Goal: Task Accomplishment & Management: Manage account settings

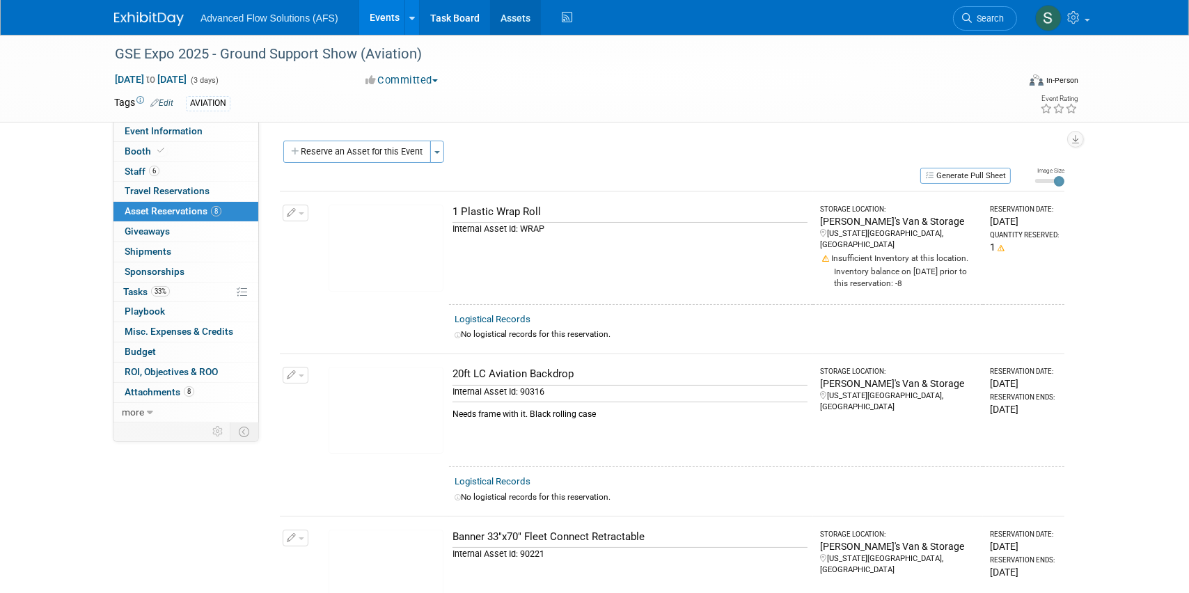
click at [519, 15] on link "Assets" at bounding box center [515, 17] width 51 height 35
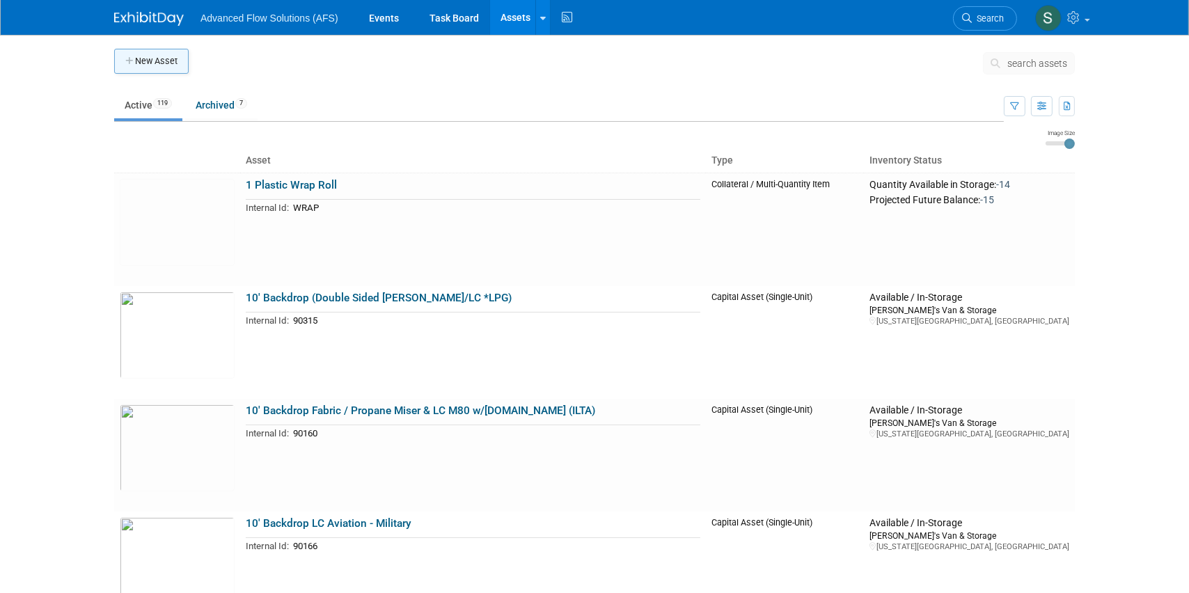
click at [130, 61] on icon "button" at bounding box center [130, 61] width 10 height 9
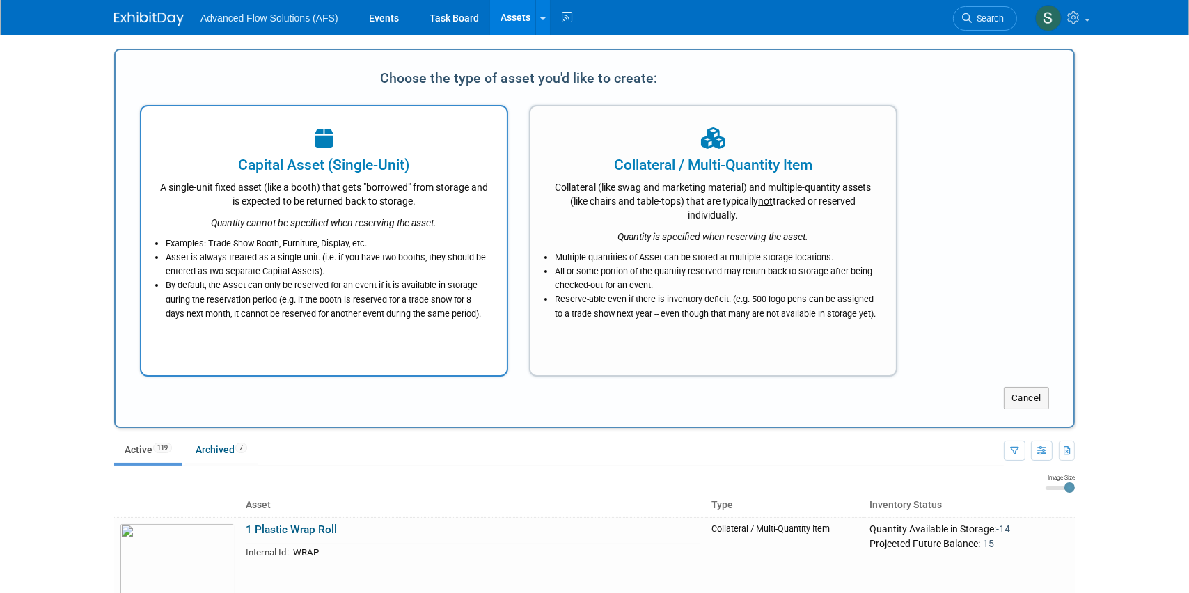
click at [282, 201] on div "A single-unit fixed asset (like a booth) that gets "borrowed" from storage and …" at bounding box center [324, 191] width 331 height 33
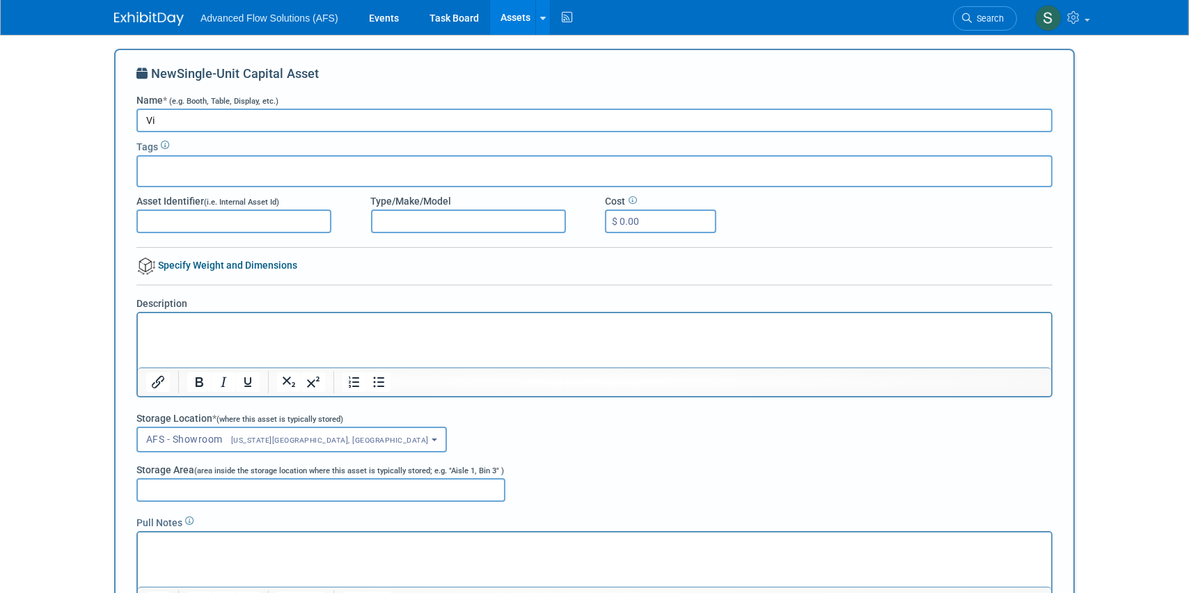
type input "V"
type input "TV Vizio 50""
click at [175, 315] on html at bounding box center [593, 322] width 913 height 19
click at [301, 441] on button "AFS - Showroom Oklahoma City, OK" at bounding box center [291, 440] width 311 height 26
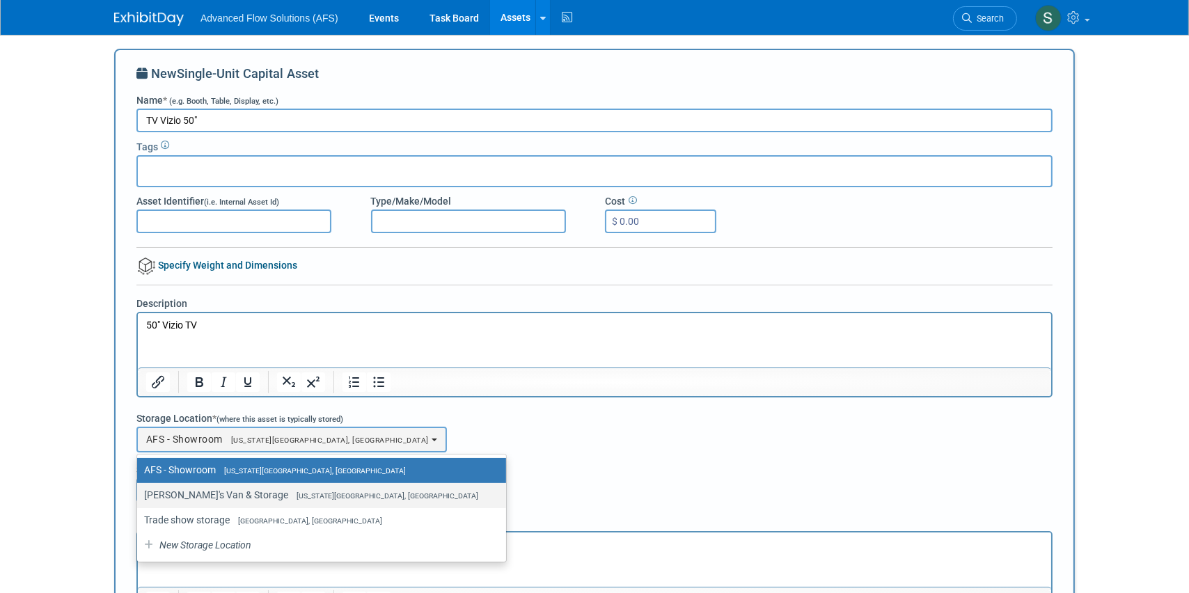
click at [193, 492] on label "Emriks's Van & Storage Oklahoma City, OK" at bounding box center [318, 495] width 348 height 18
click at [139, 492] on input "Emriks's Van & Storage Oklahoma City, OK" at bounding box center [134, 495] width 9 height 9
select select "11222852"
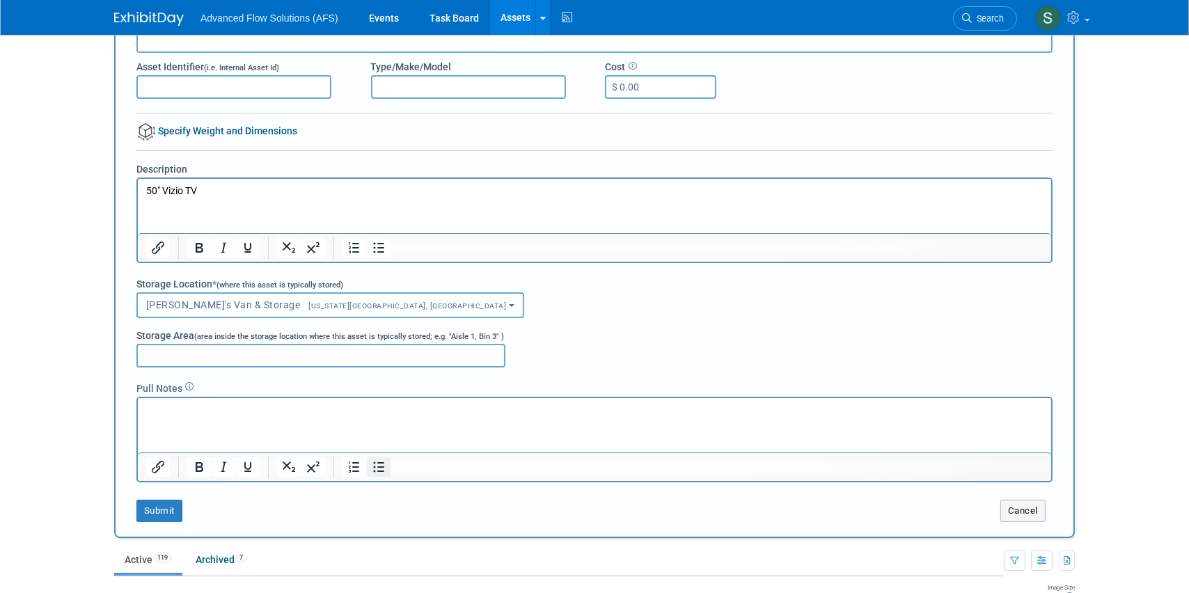
scroll to position [189, 0]
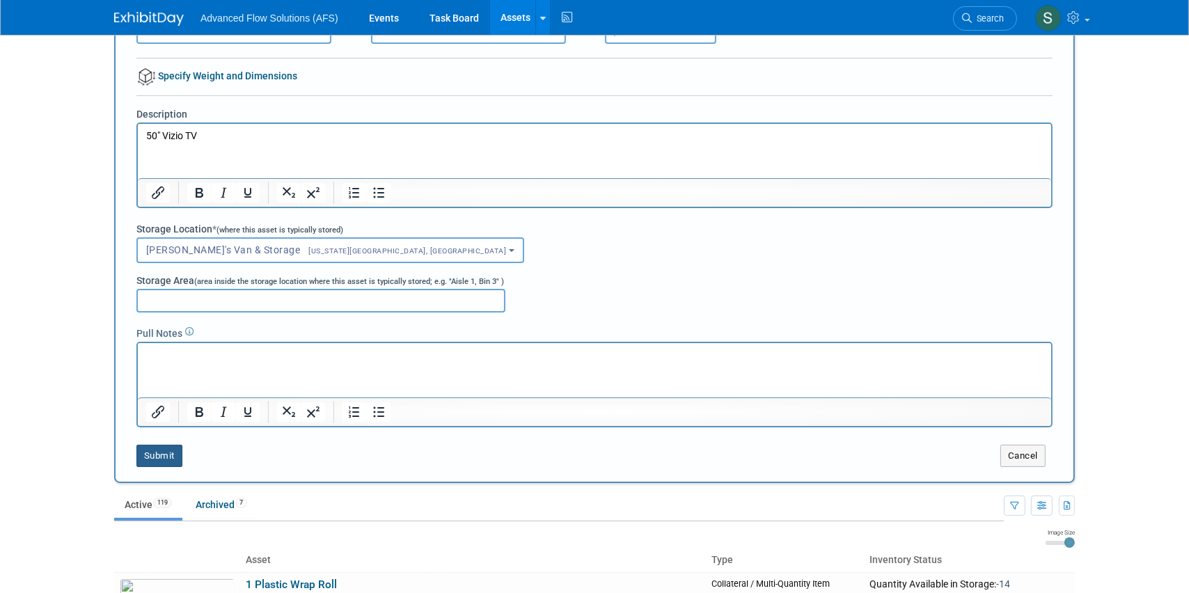
click at [166, 453] on button "Submit" at bounding box center [159, 456] width 46 height 22
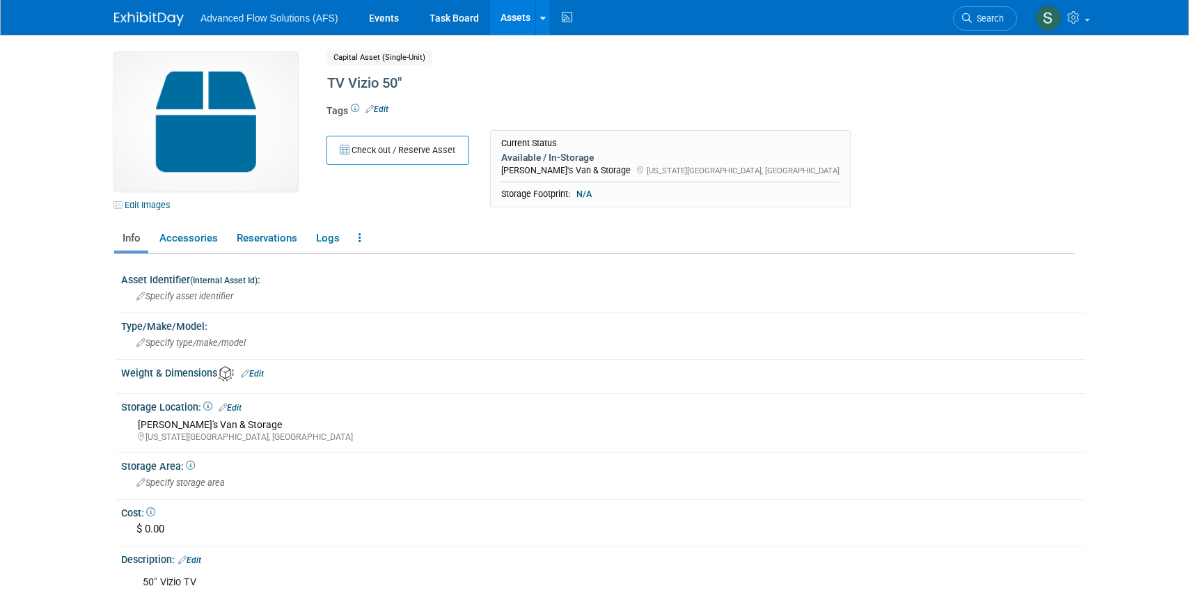
click at [524, 19] on link "Assets" at bounding box center [515, 17] width 51 height 35
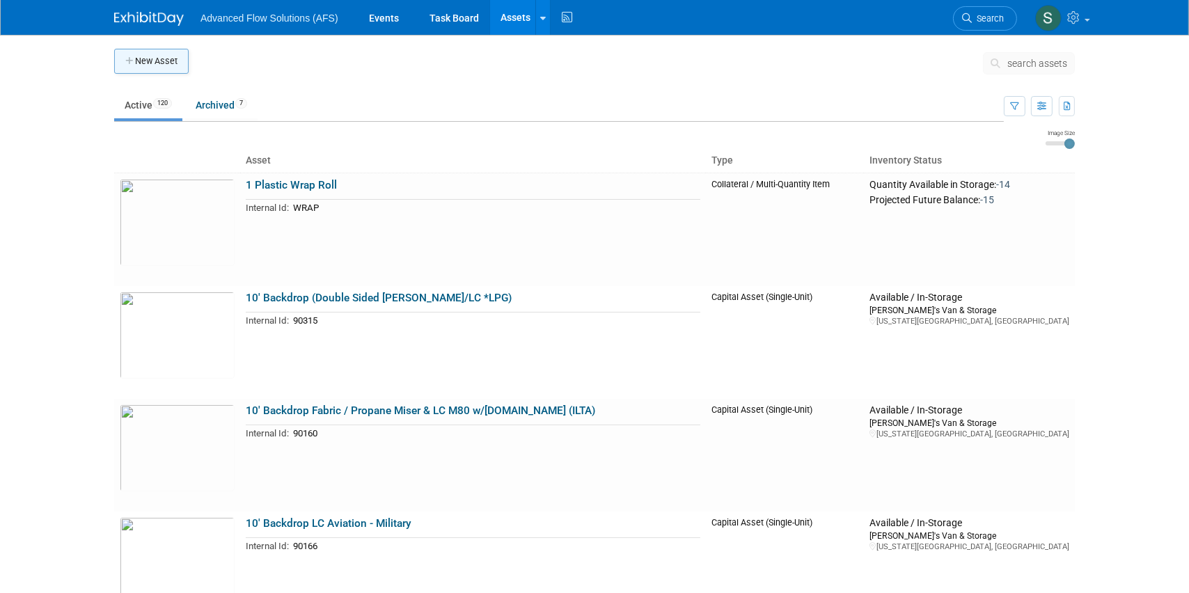
click at [150, 57] on button "New Asset" at bounding box center [151, 61] width 74 height 25
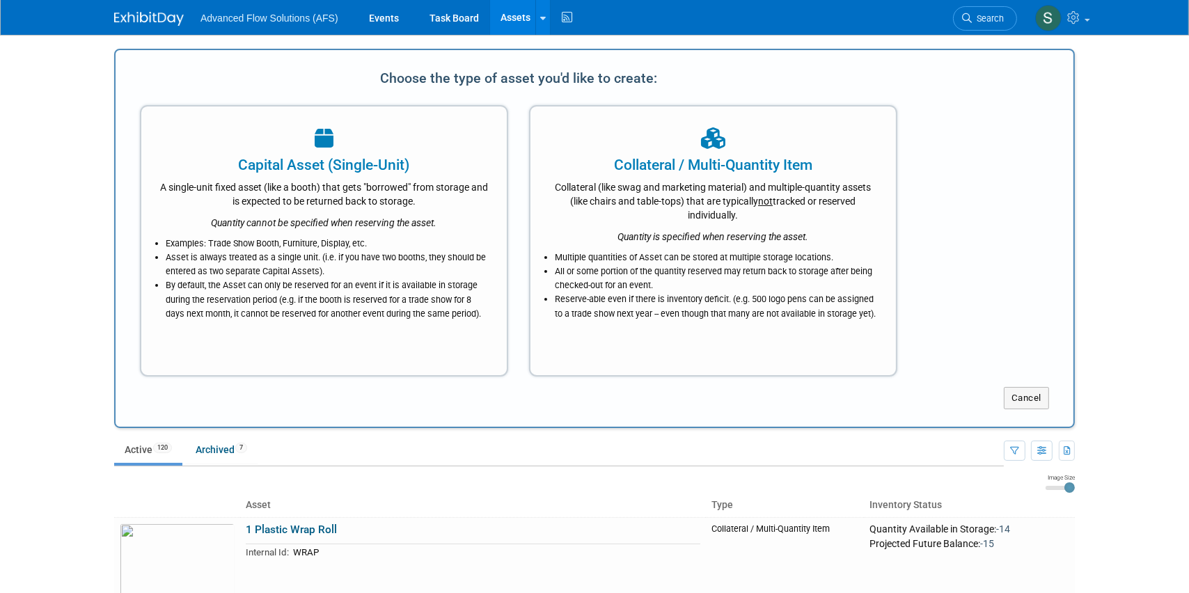
click at [278, 205] on div "A single-unit fixed asset (like a booth) that gets "borrowed" from storage and …" at bounding box center [324, 191] width 331 height 33
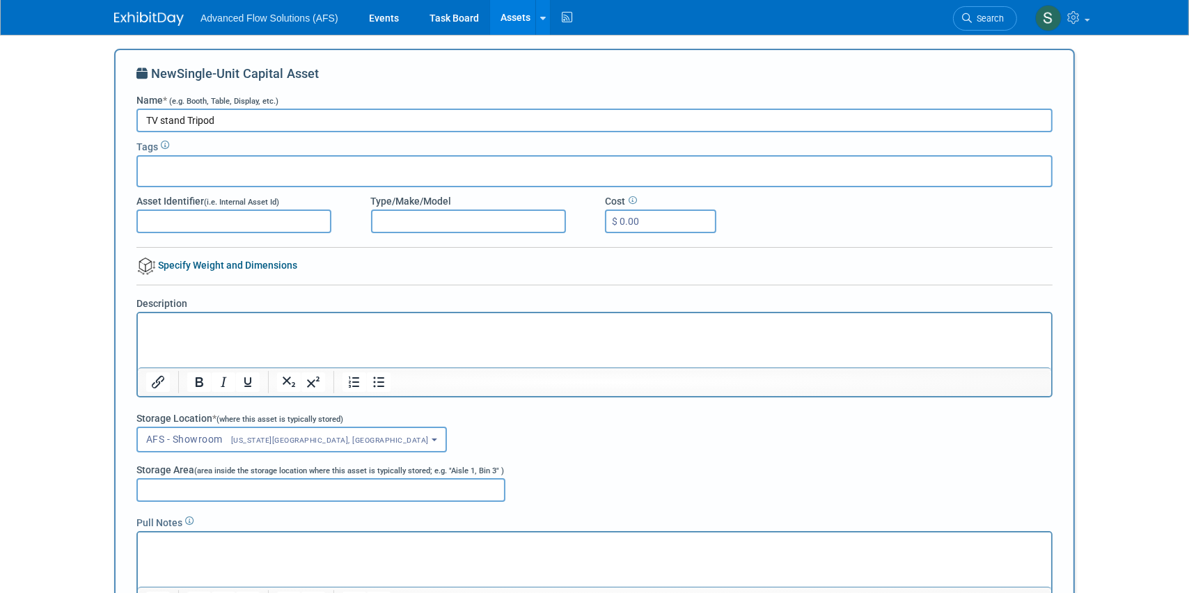
type input "TV stand Tripod"
click at [148, 320] on p "Rich Text Area. Press ALT-0 for help." at bounding box center [594, 325] width 897 height 14
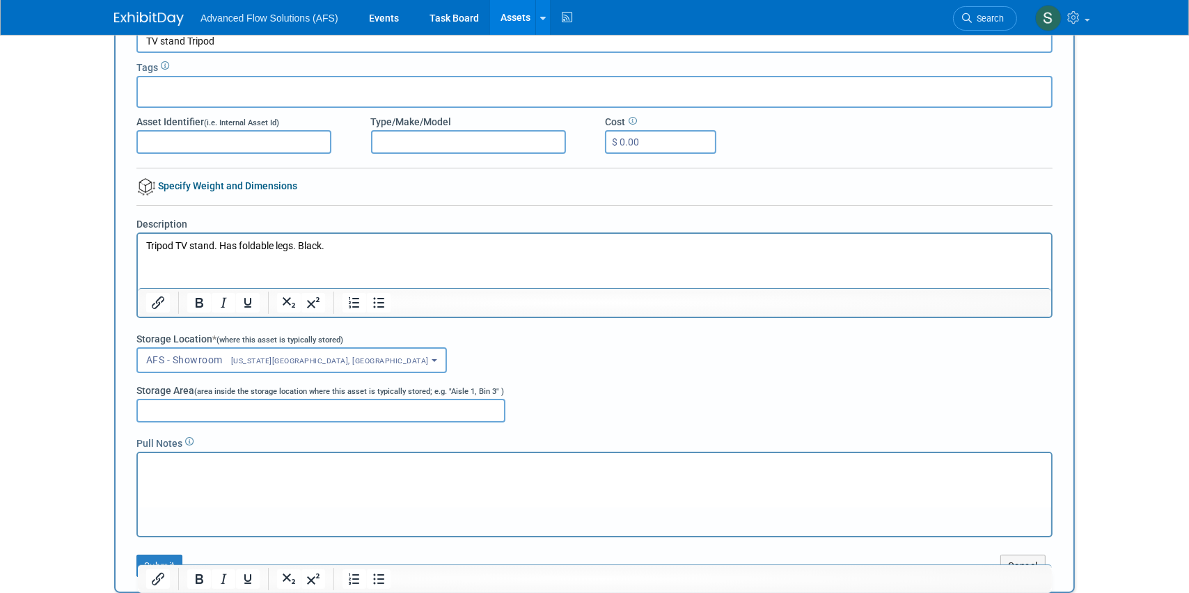
scroll to position [253, 0]
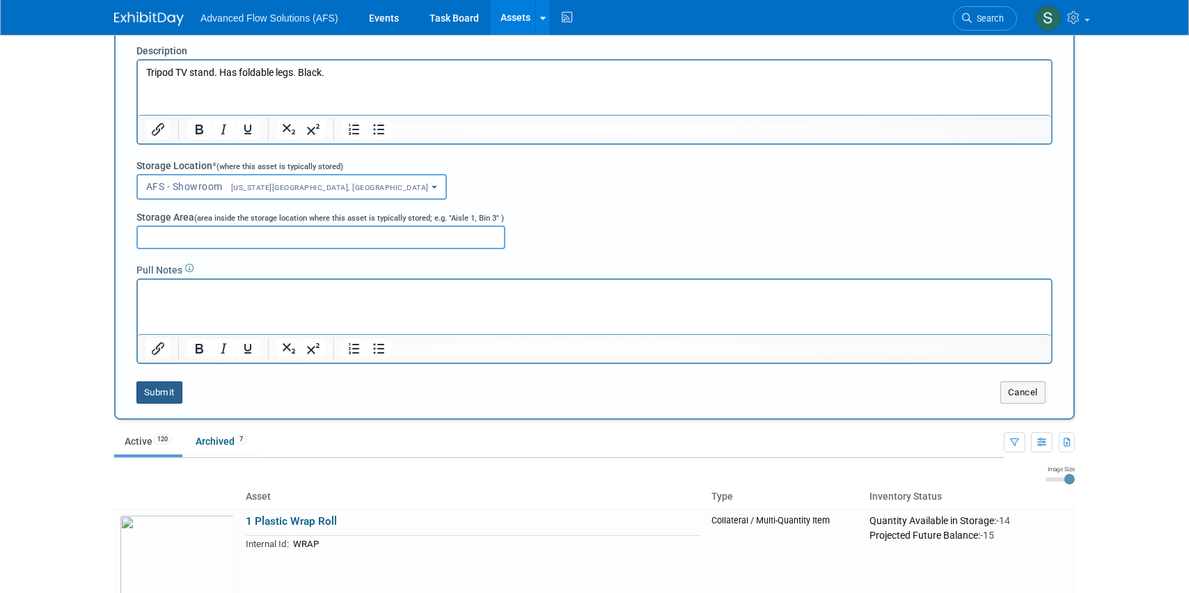
click at [162, 394] on button "Submit" at bounding box center [159, 393] width 46 height 22
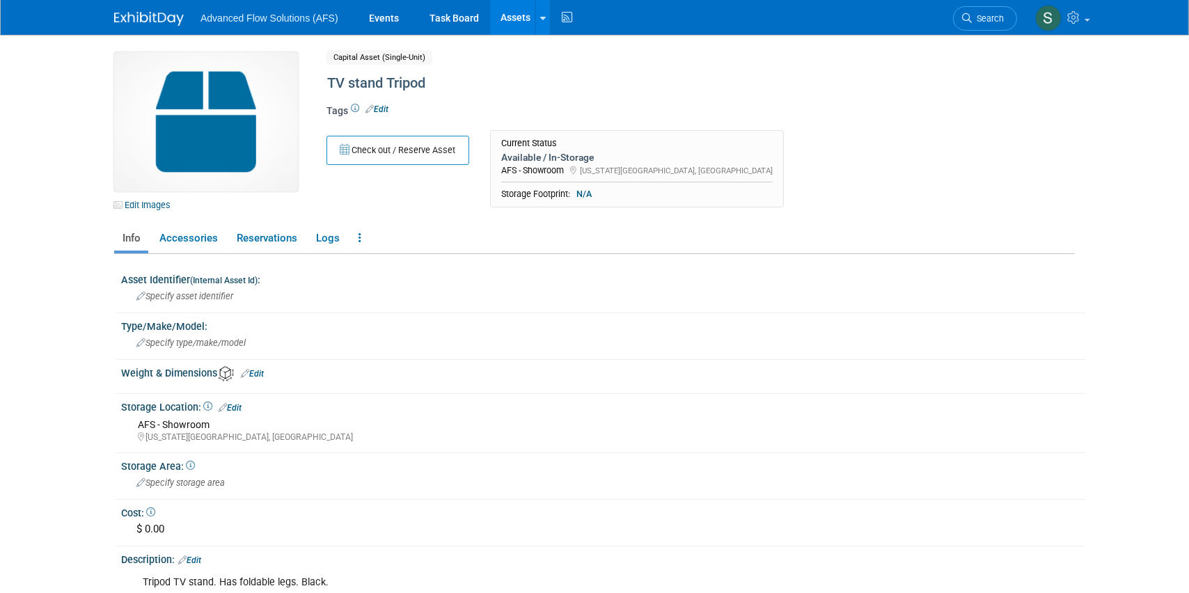
click at [152, 14] on img at bounding box center [149, 19] width 70 height 14
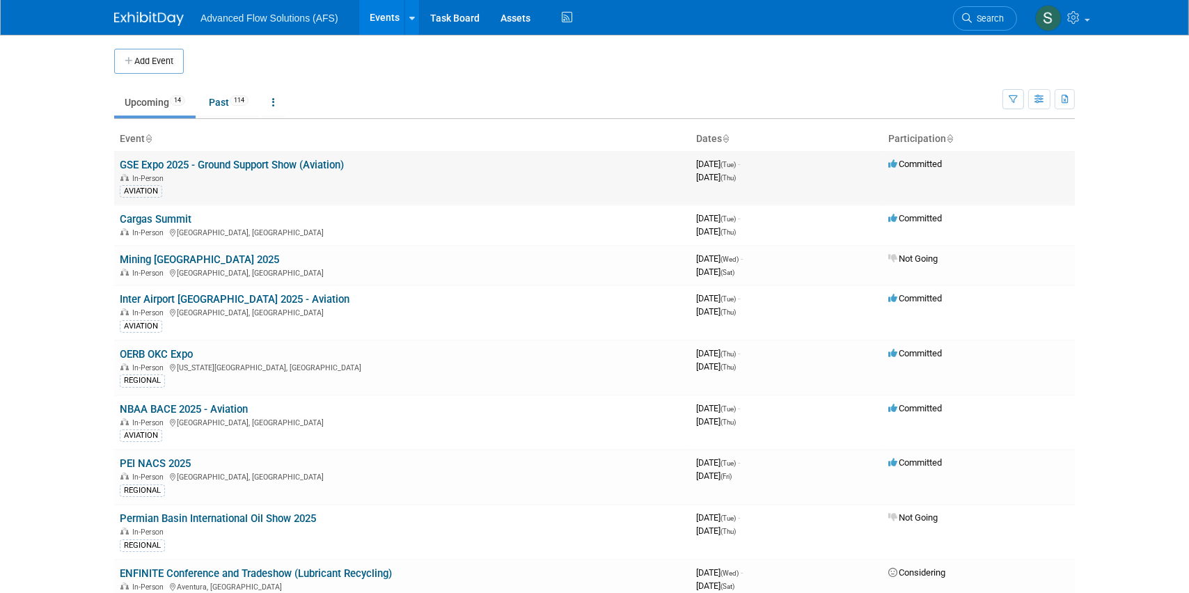
click at [147, 162] on link "GSE Expo 2025 - Ground Support Show (Aviation)" at bounding box center [232, 165] width 224 height 13
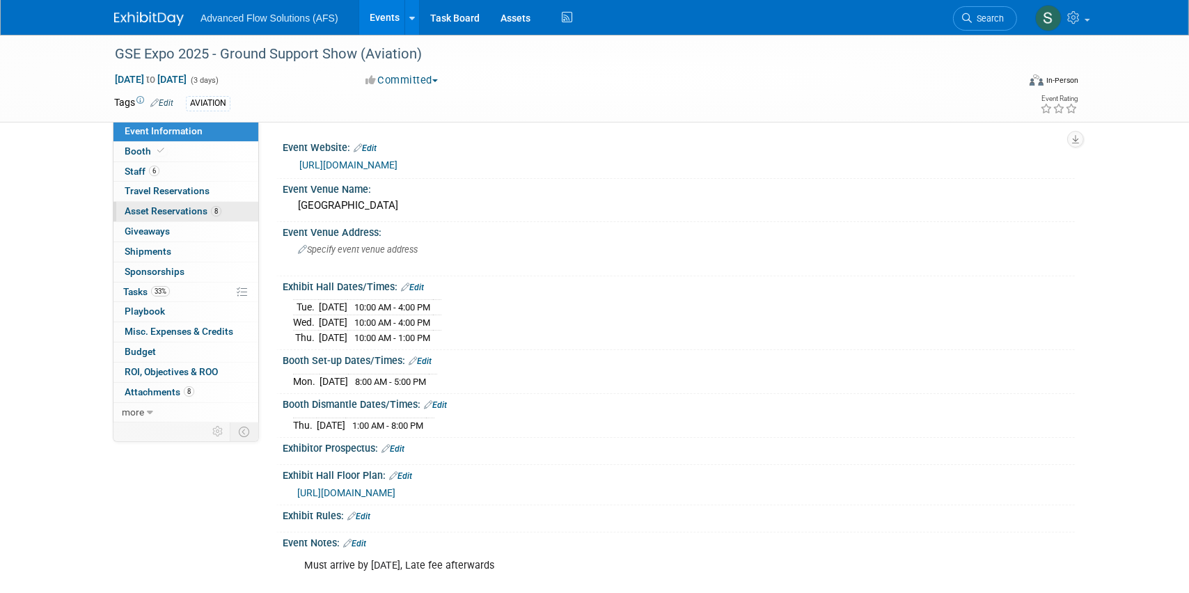
click at [161, 205] on span "Asset Reservations 8" at bounding box center [173, 210] width 97 height 11
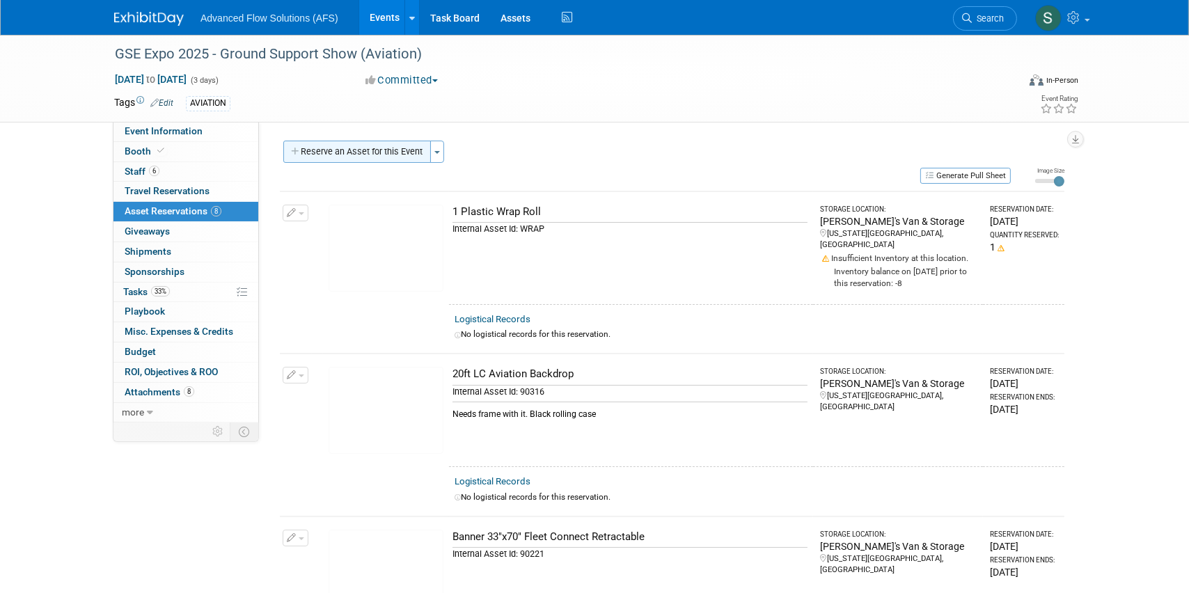
click at [383, 155] on button "Reserve an Asset for this Event" at bounding box center [357, 152] width 148 height 22
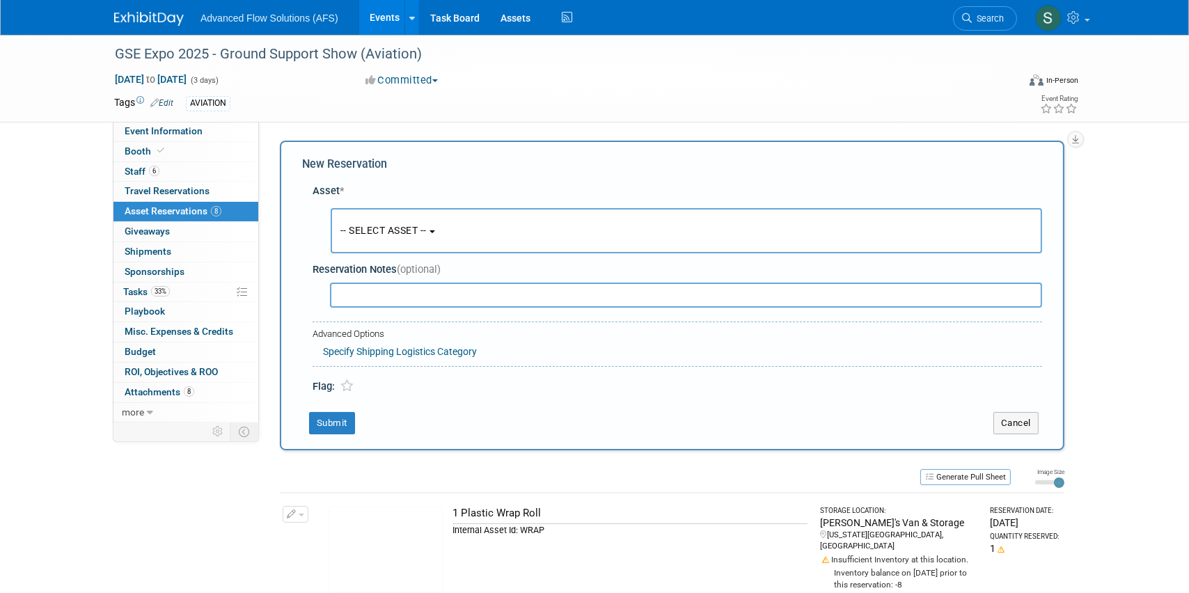
scroll to position [13, 0]
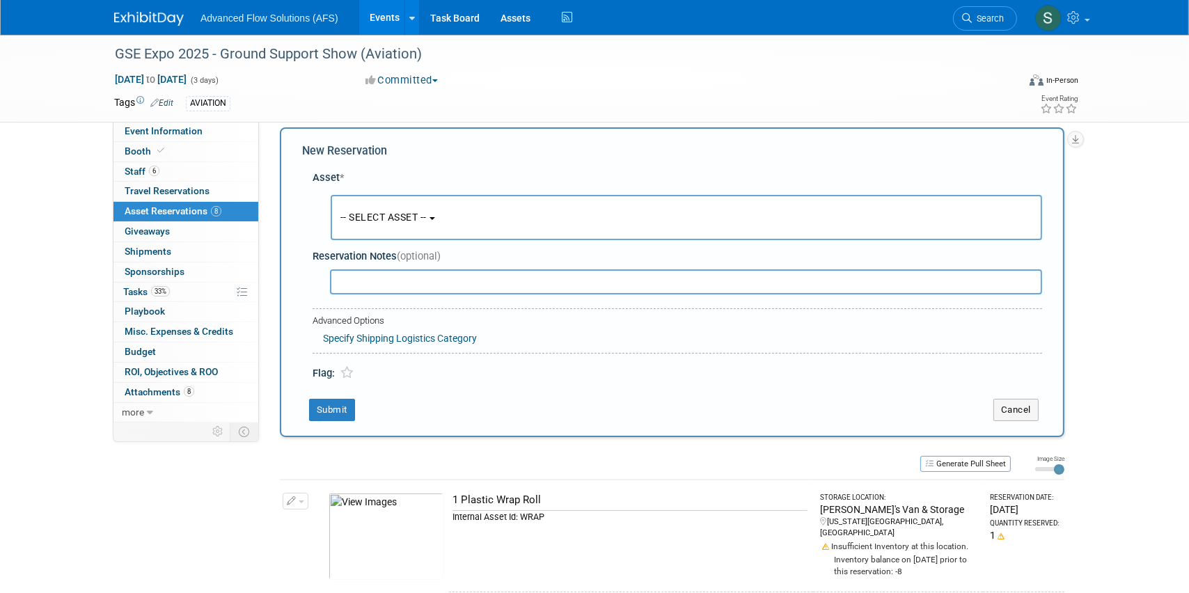
click at [399, 228] on button "-- SELECT ASSET --" at bounding box center [687, 217] width 712 height 45
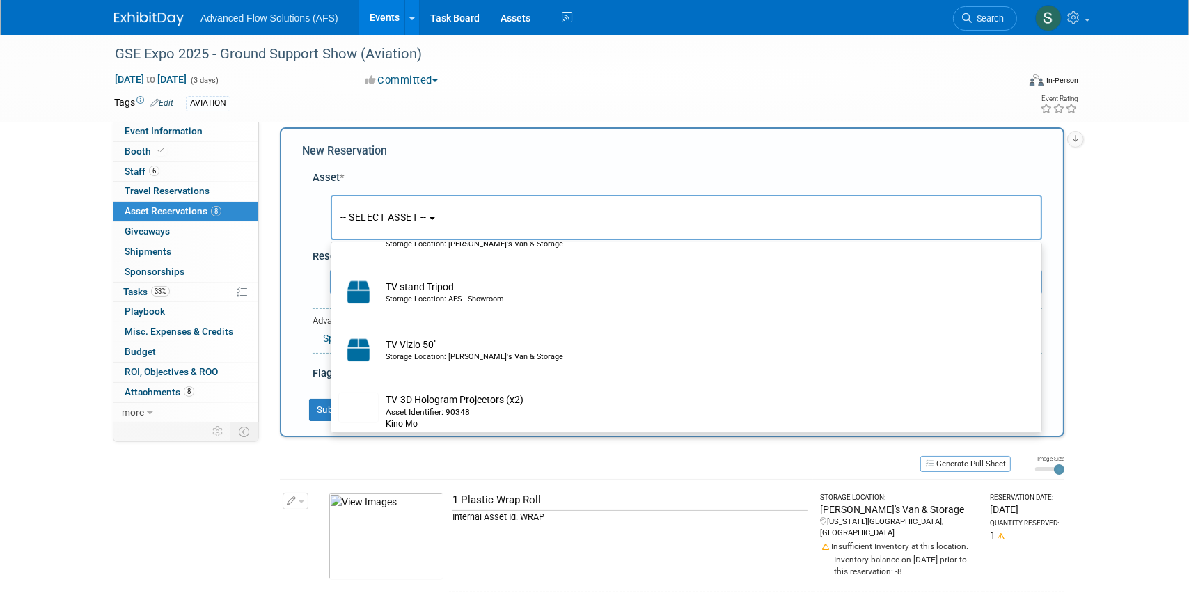
scroll to position [7848, 0]
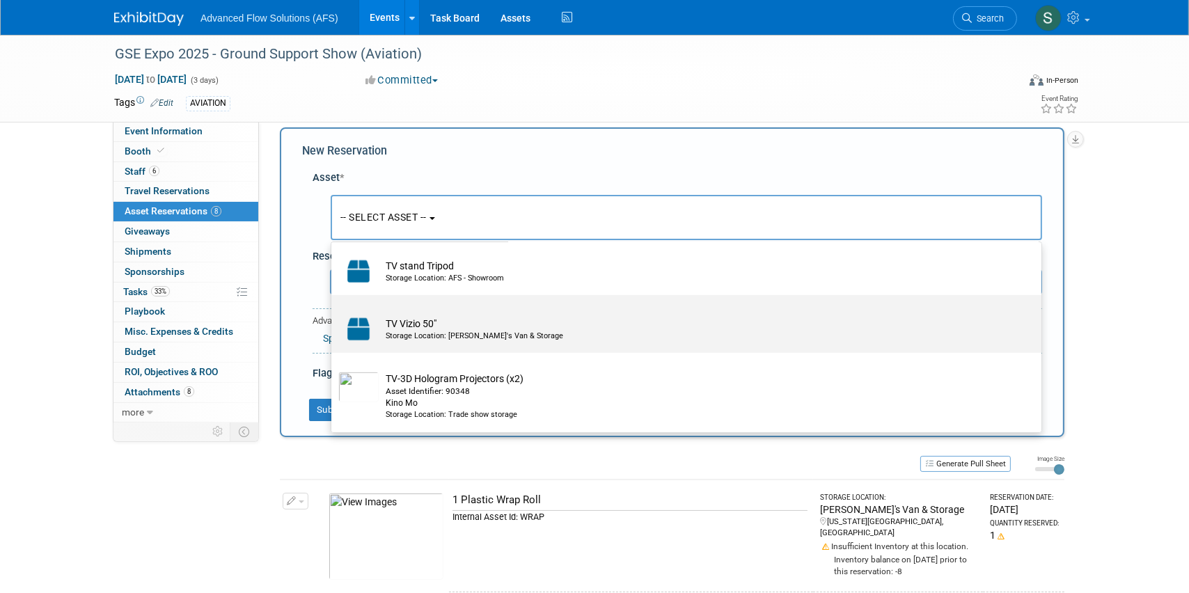
click at [383, 345] on td "TV Vizio 50" Storage Location: Emriks's Van & Storage" at bounding box center [696, 329] width 635 height 31
click at [333, 312] on input "TV Vizio 50" Storage Location: Emriks's Van & Storage" at bounding box center [328, 307] width 9 height 9
select select "10729188"
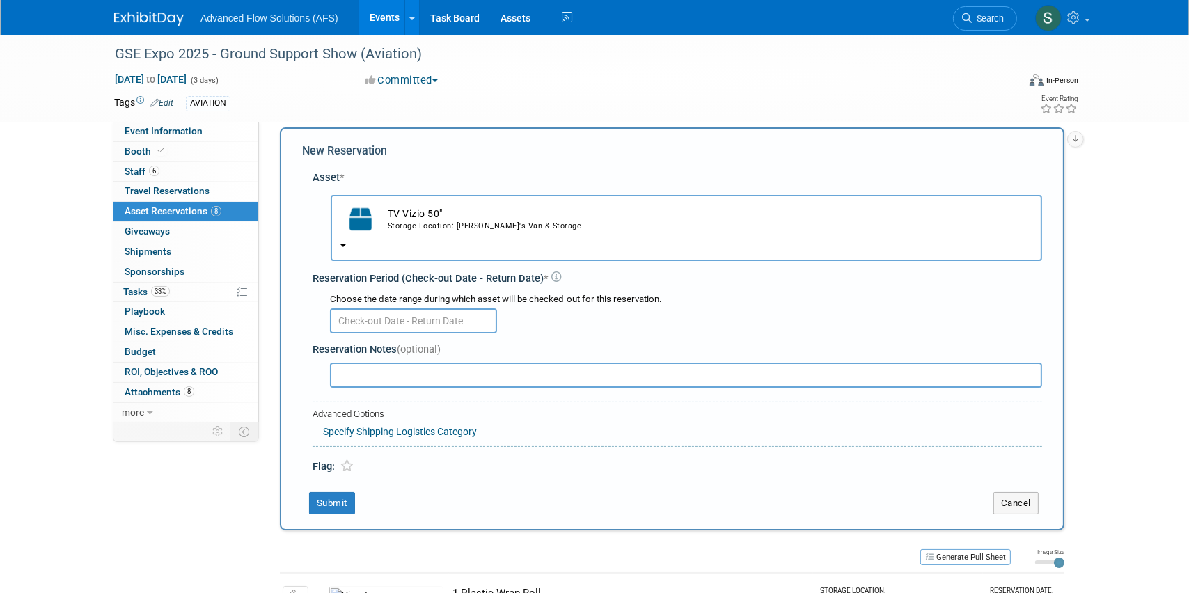
click at [414, 320] on input "text" at bounding box center [413, 320] width 167 height 25
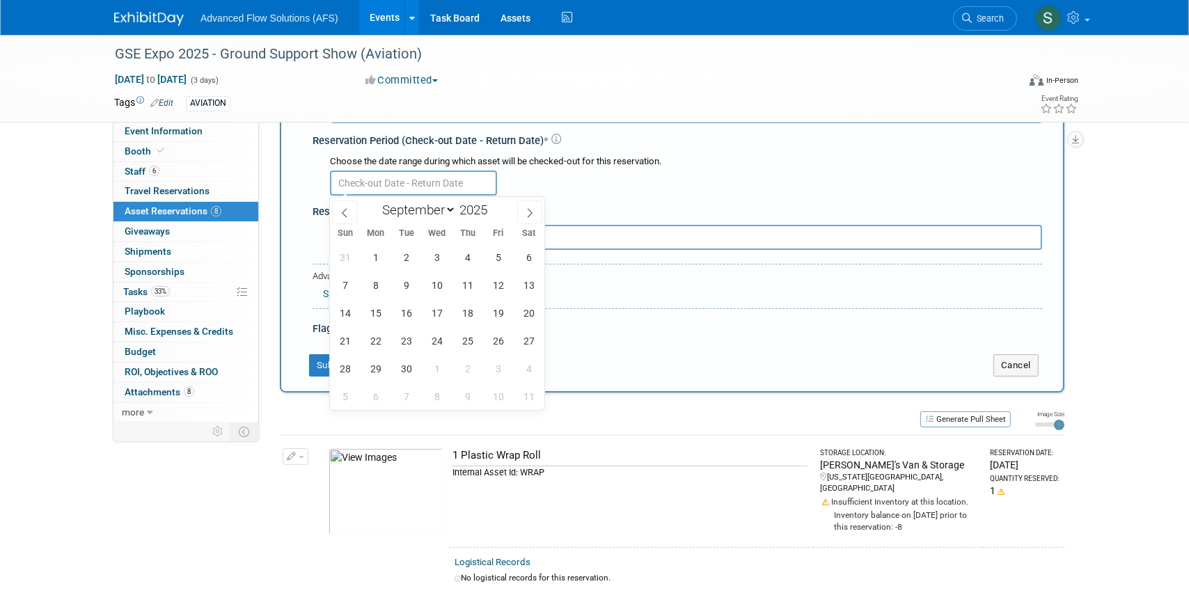
scroll to position [139, 0]
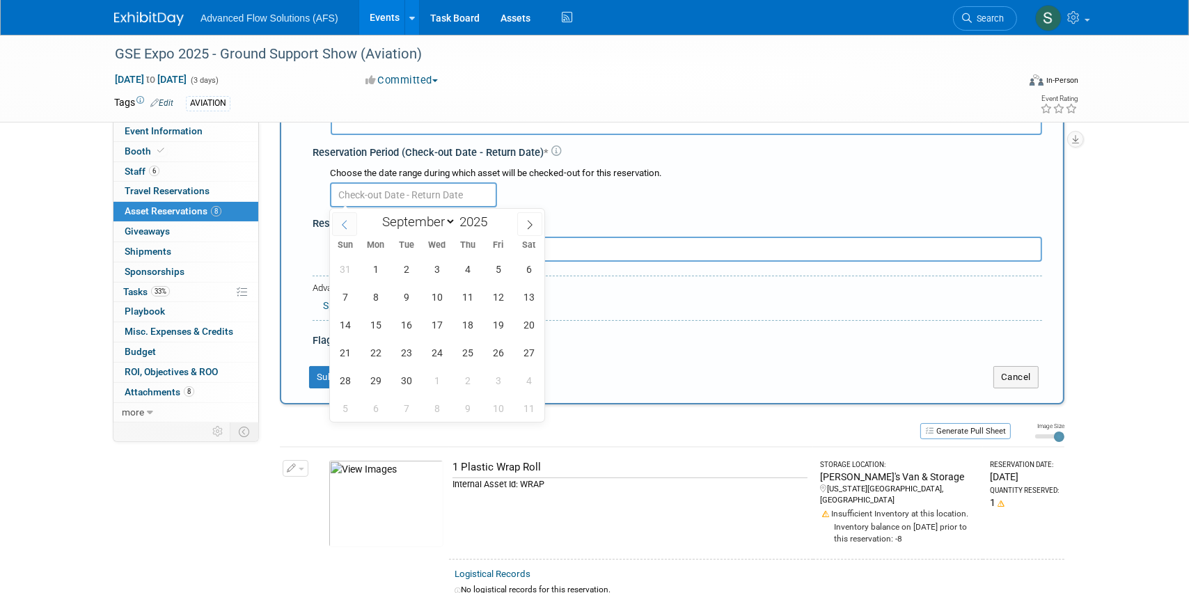
click at [340, 226] on icon at bounding box center [345, 225] width 10 height 10
select select "7"
click at [402, 376] on span "26" at bounding box center [406, 380] width 27 height 27
type input "Aug 26, 2025"
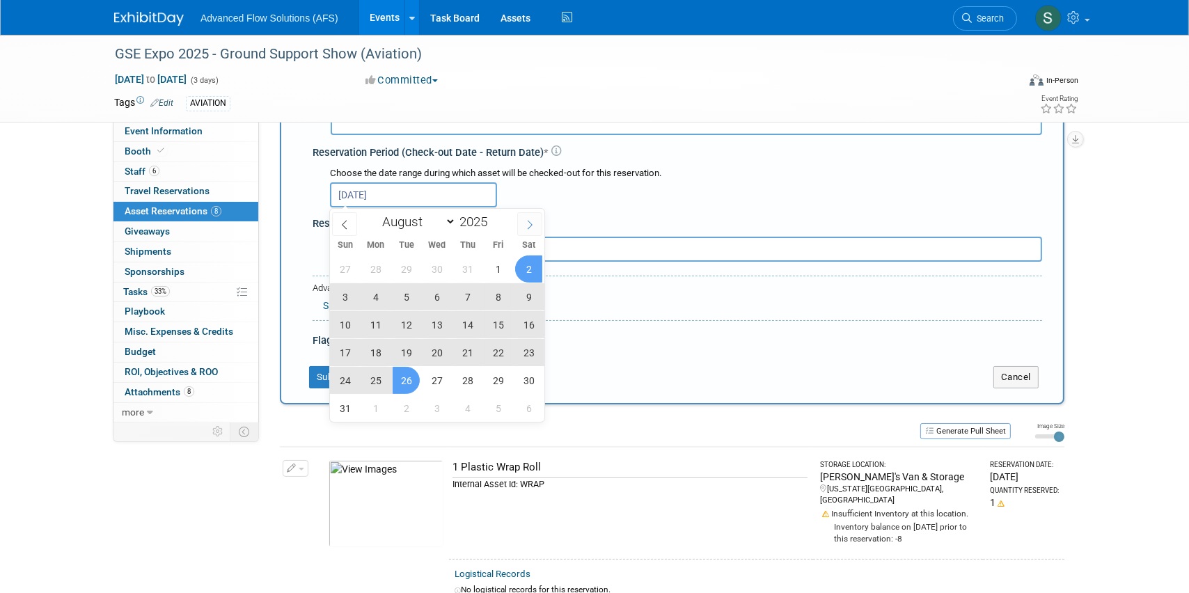
click at [528, 223] on icon at bounding box center [530, 225] width 10 height 10
select select "8"
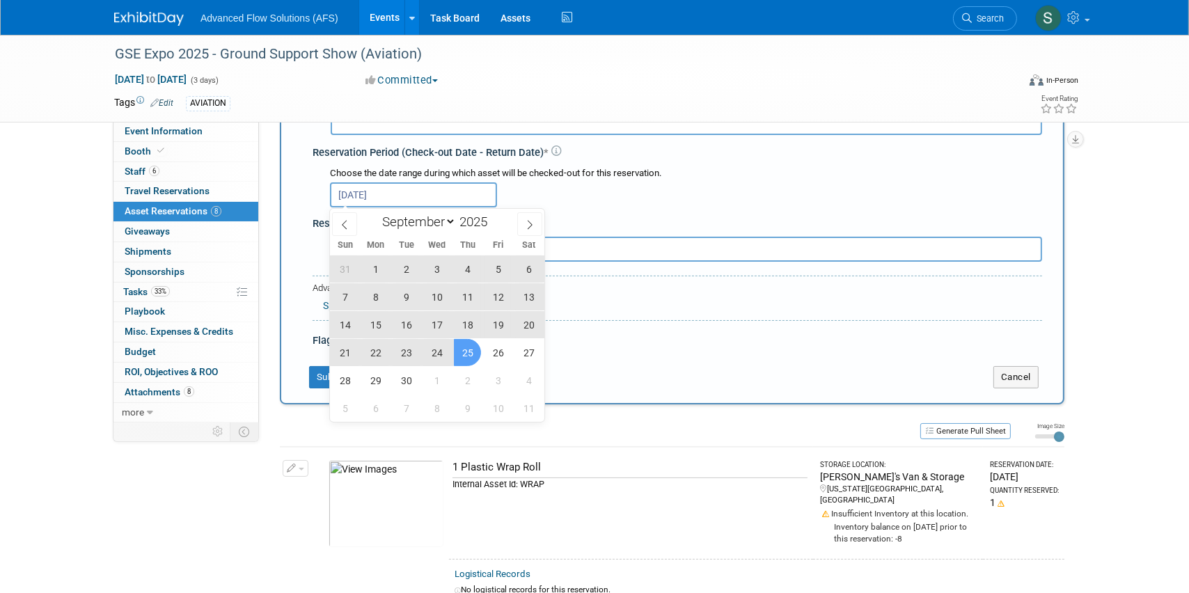
click at [473, 354] on span "25" at bounding box center [467, 352] width 27 height 27
type input "Aug 26, 2025 to Sep 25, 2025"
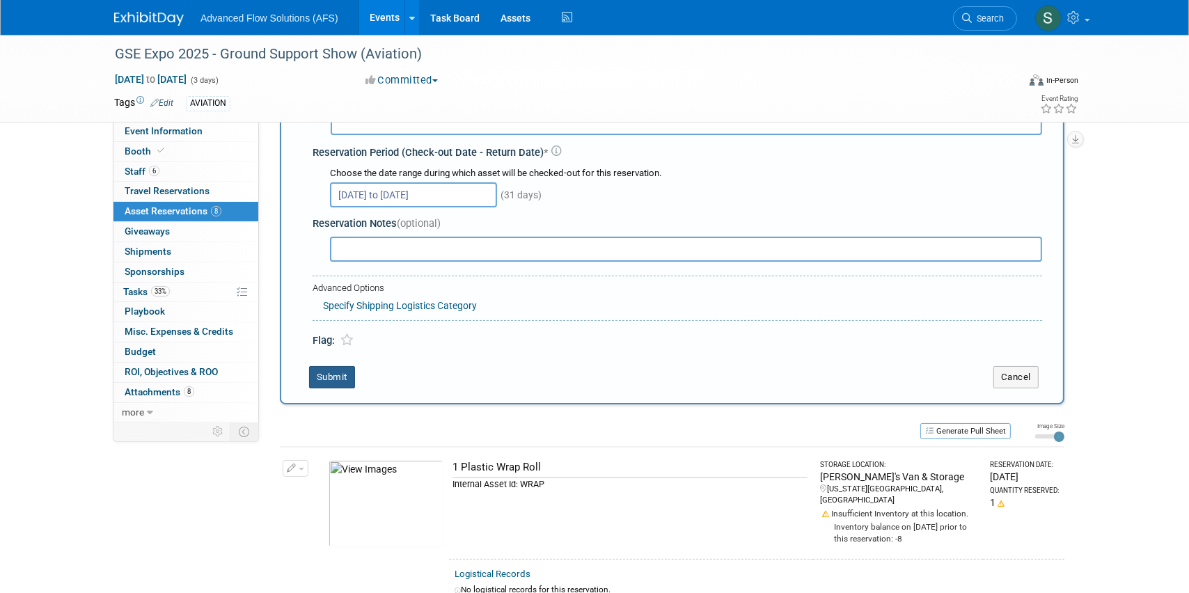
click at [333, 370] on button "Submit" at bounding box center [332, 377] width 46 height 22
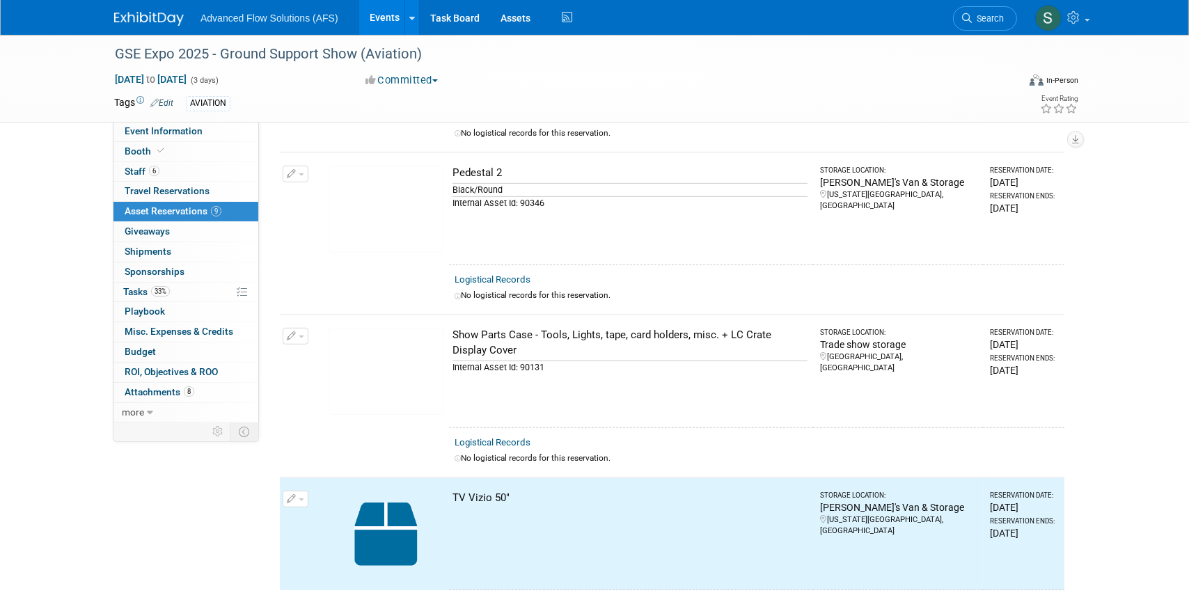
scroll to position [1013, 0]
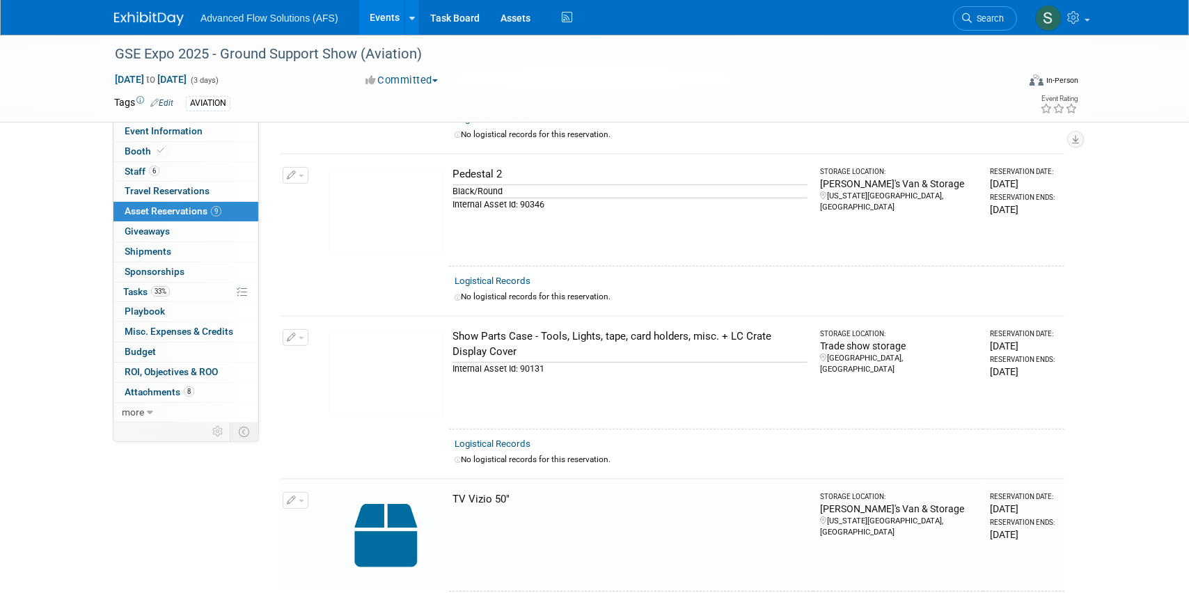
click at [292, 333] on icon "button" at bounding box center [292, 337] width 10 height 9
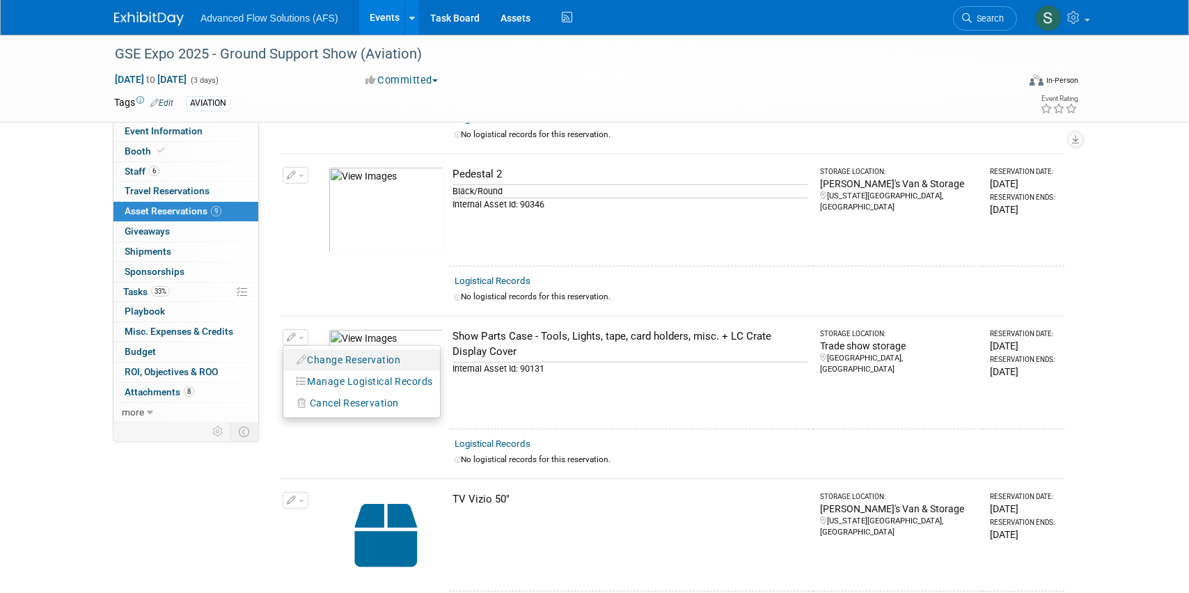
click at [332, 352] on button "Change Reservation" at bounding box center [349, 360] width 118 height 19
select select "7"
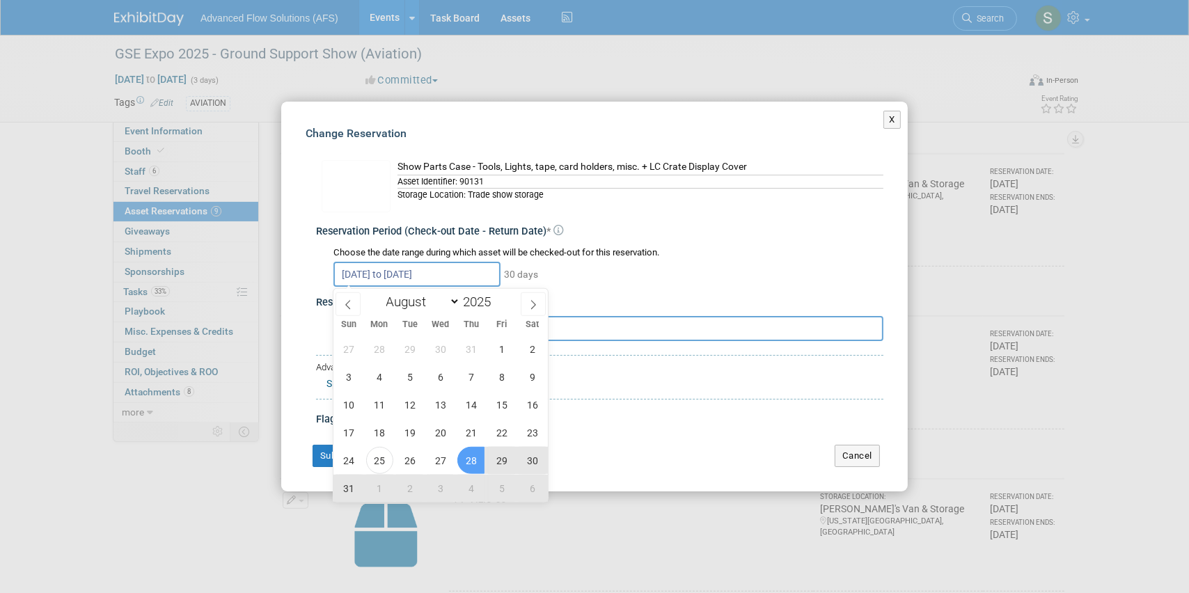
click at [416, 272] on input "Aug 28, 2025 to Sep 26, 2025" at bounding box center [416, 274] width 167 height 25
click at [416, 460] on span "26" at bounding box center [409, 460] width 27 height 27
type input "Aug 26, 2025"
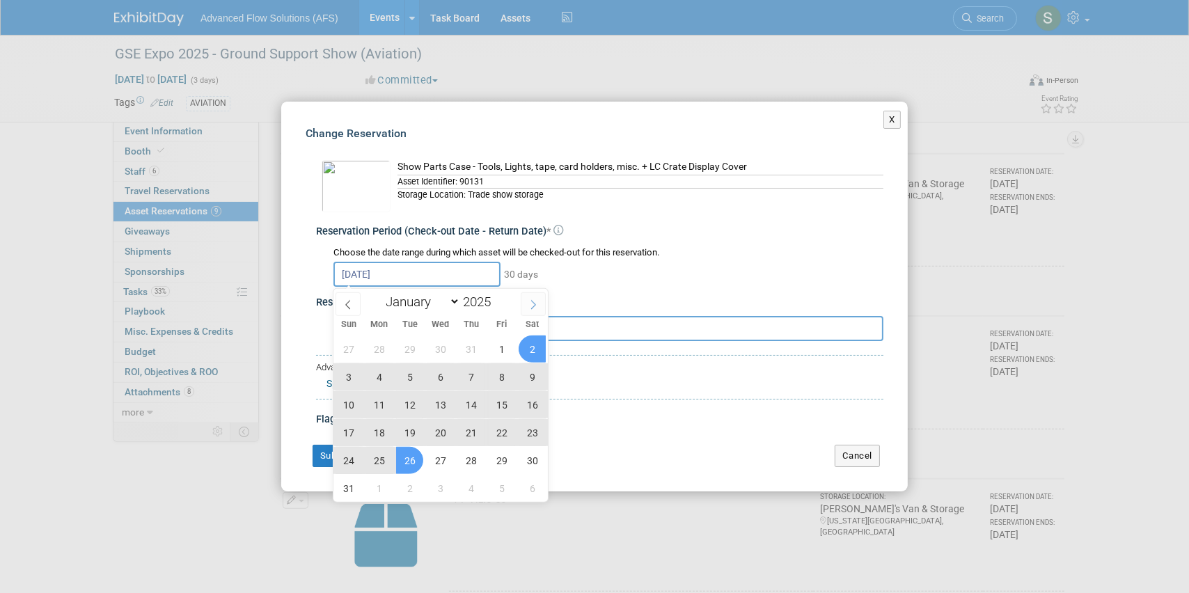
click at [529, 300] on icon at bounding box center [533, 305] width 10 height 10
select select "8"
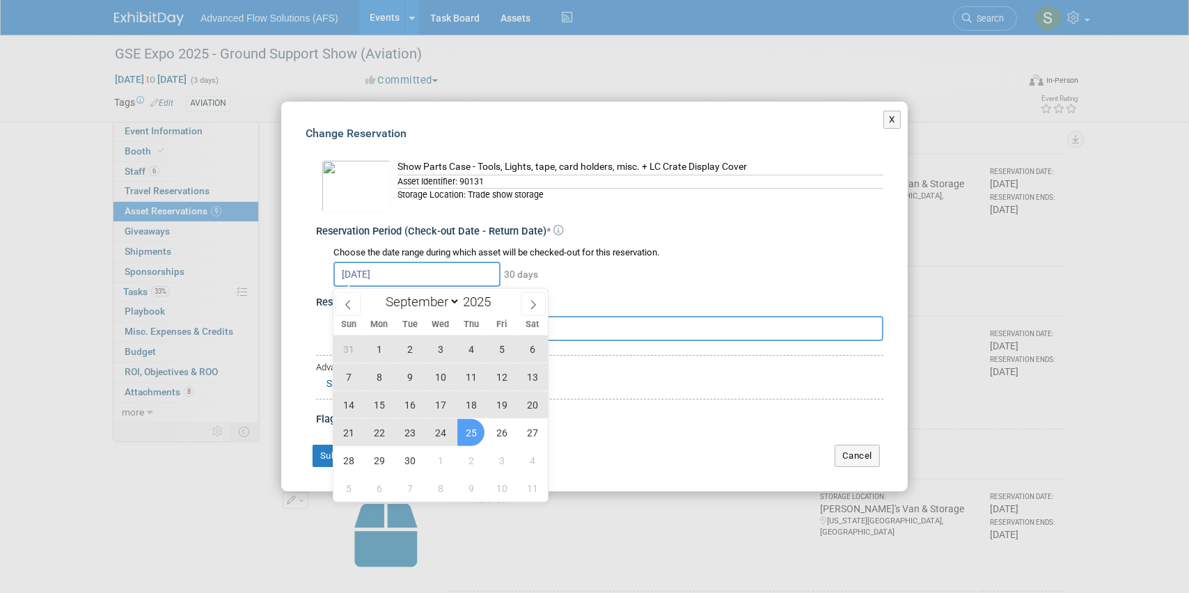
click at [467, 424] on span "25" at bounding box center [470, 432] width 27 height 27
type input "Aug 26, 2025 to Sep 25, 2025"
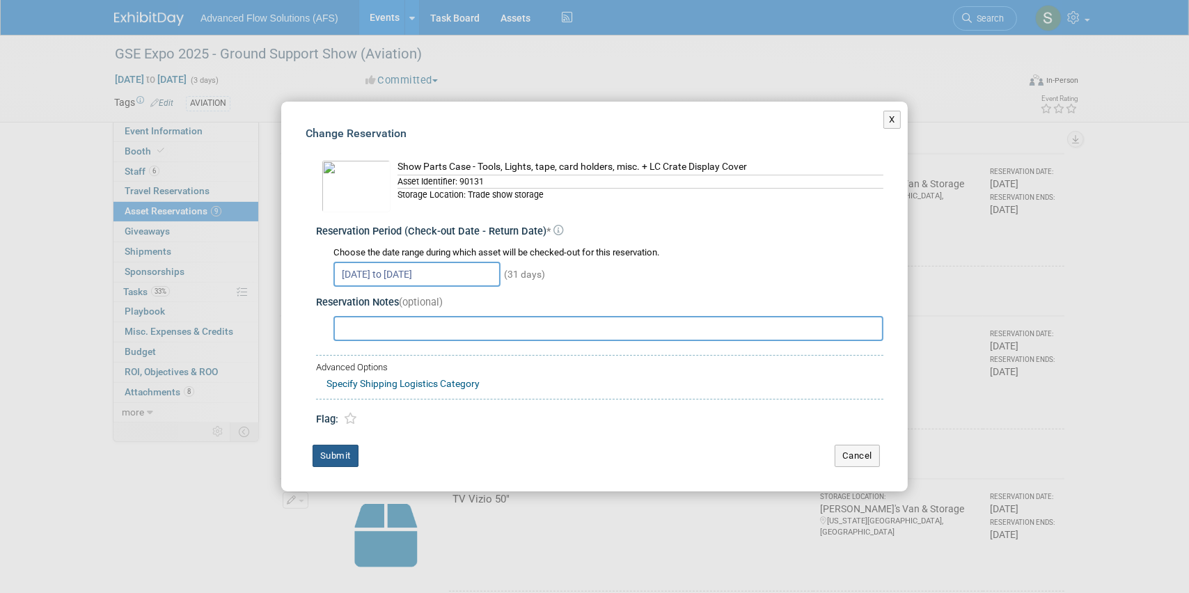
click at [333, 455] on button "Submit" at bounding box center [336, 456] width 46 height 22
